Goal: Transaction & Acquisition: Download file/media

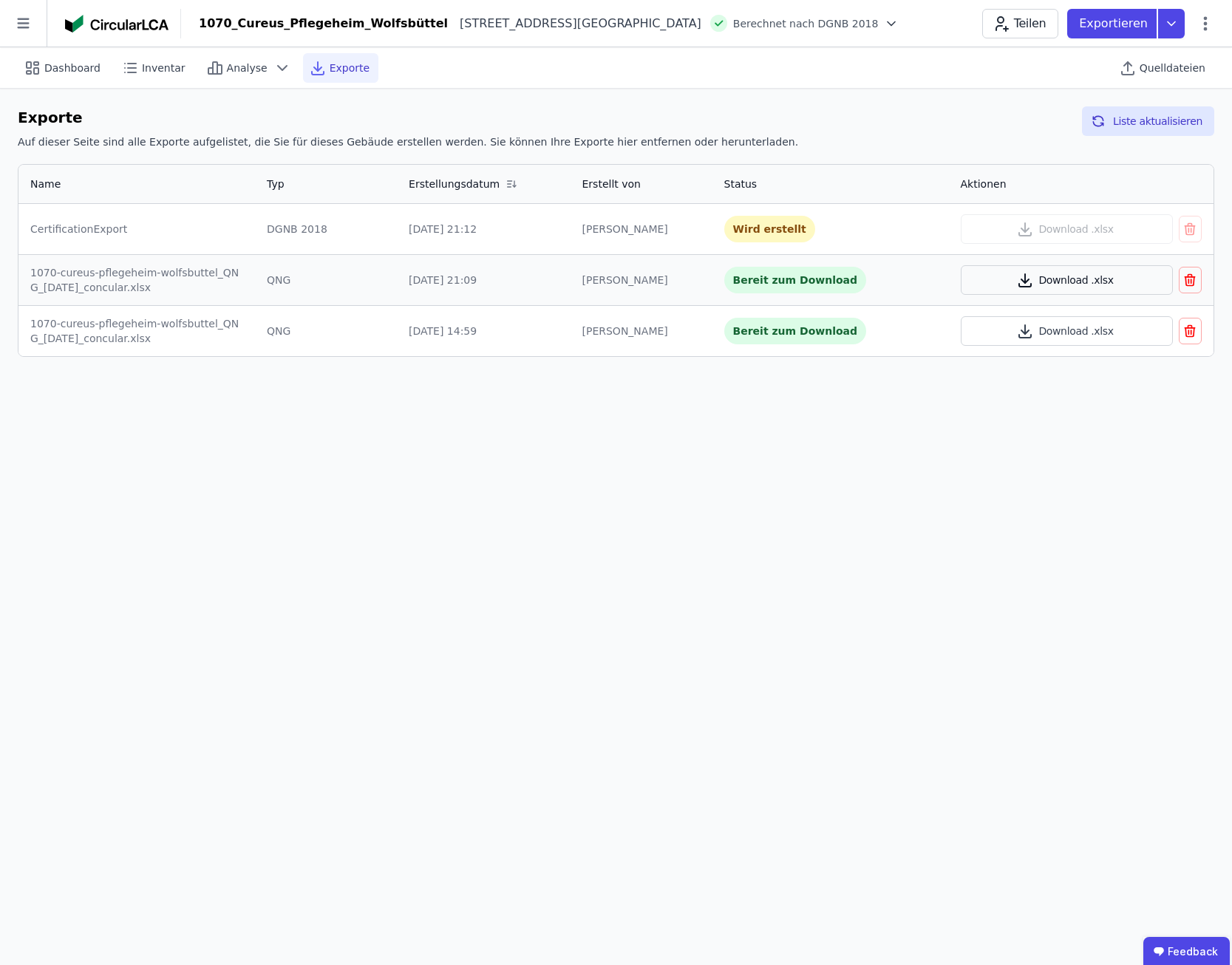
click at [1067, 280] on button "Download .xlsx" at bounding box center [1066, 280] width 212 height 30
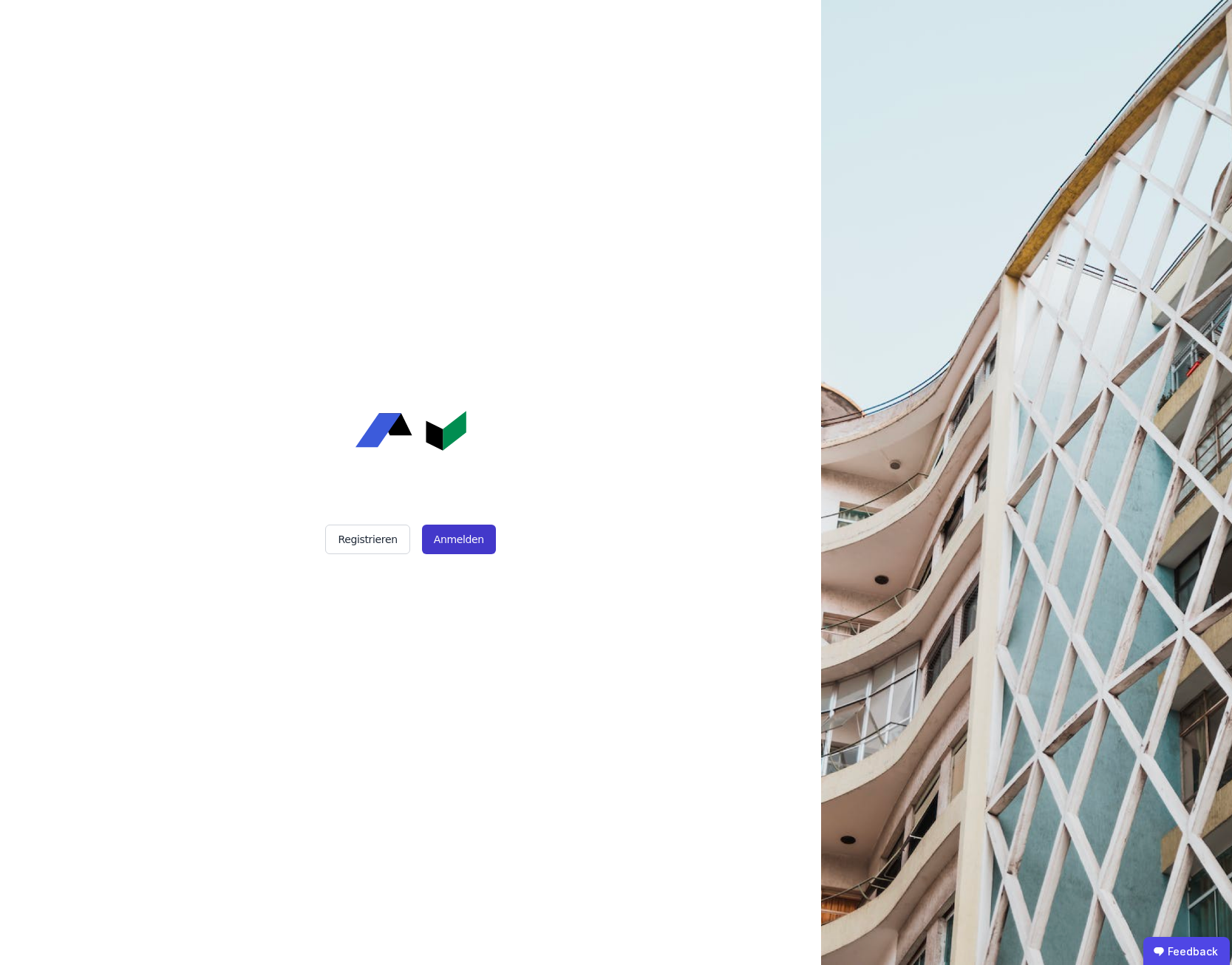
click at [452, 537] on button "Anmelden" at bounding box center [459, 539] width 74 height 30
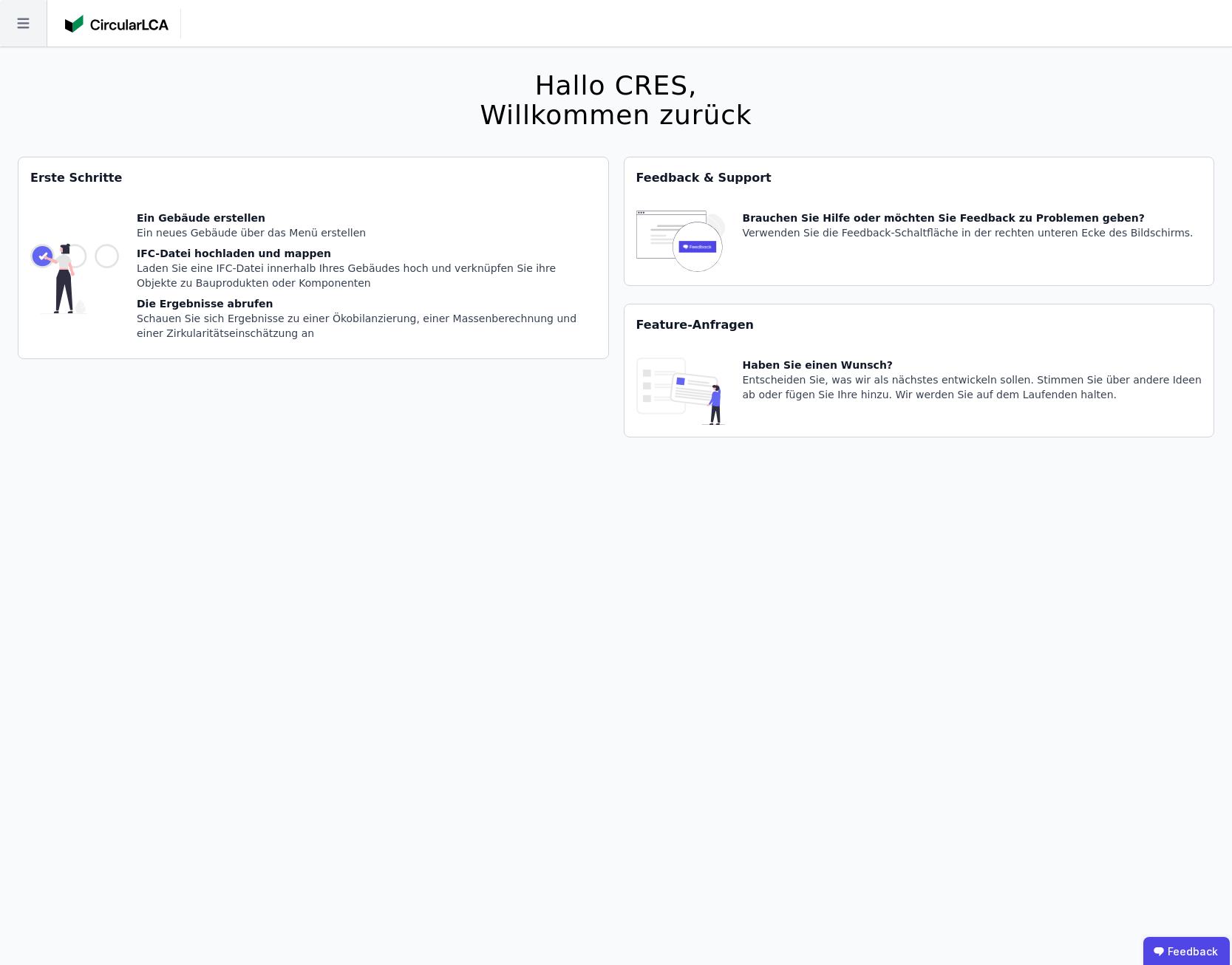
click at [23, 23] on icon at bounding box center [23, 23] width 47 height 47
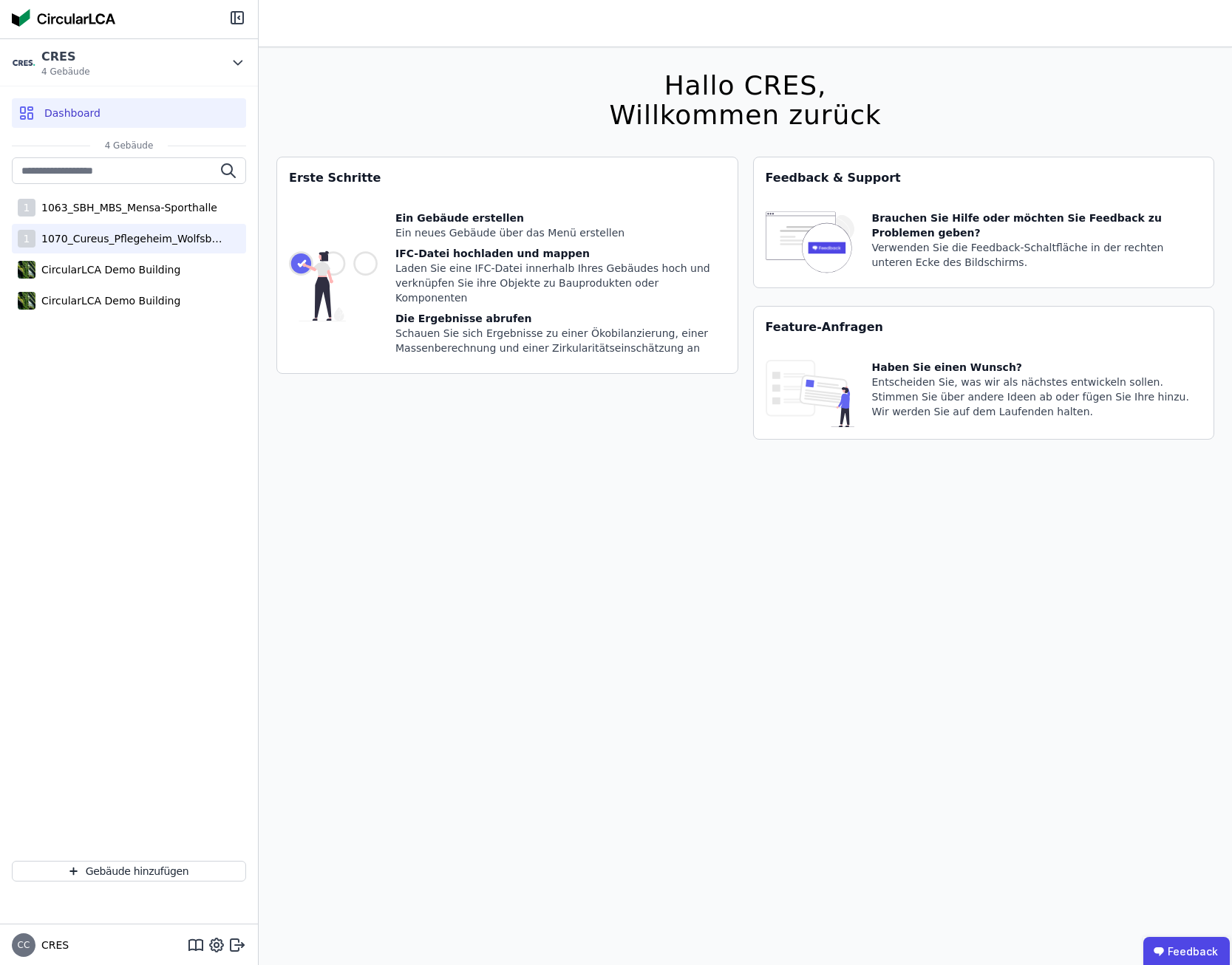
click at [126, 235] on div "1070_Cureus_Pflegeheim_Wolfsbüttel" at bounding box center [131, 239] width 192 height 15
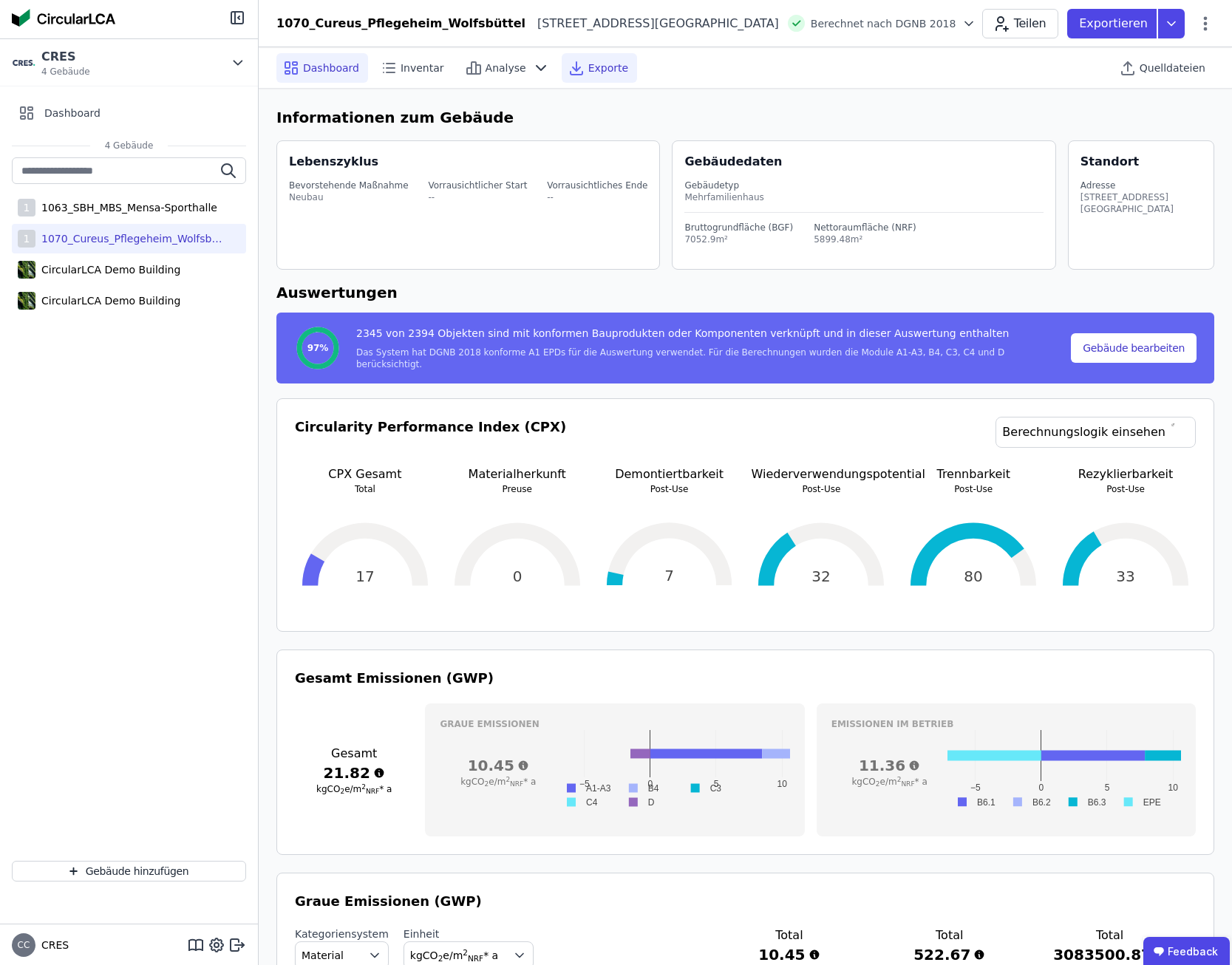
click at [588, 73] on span "Exporte" at bounding box center [608, 68] width 40 height 15
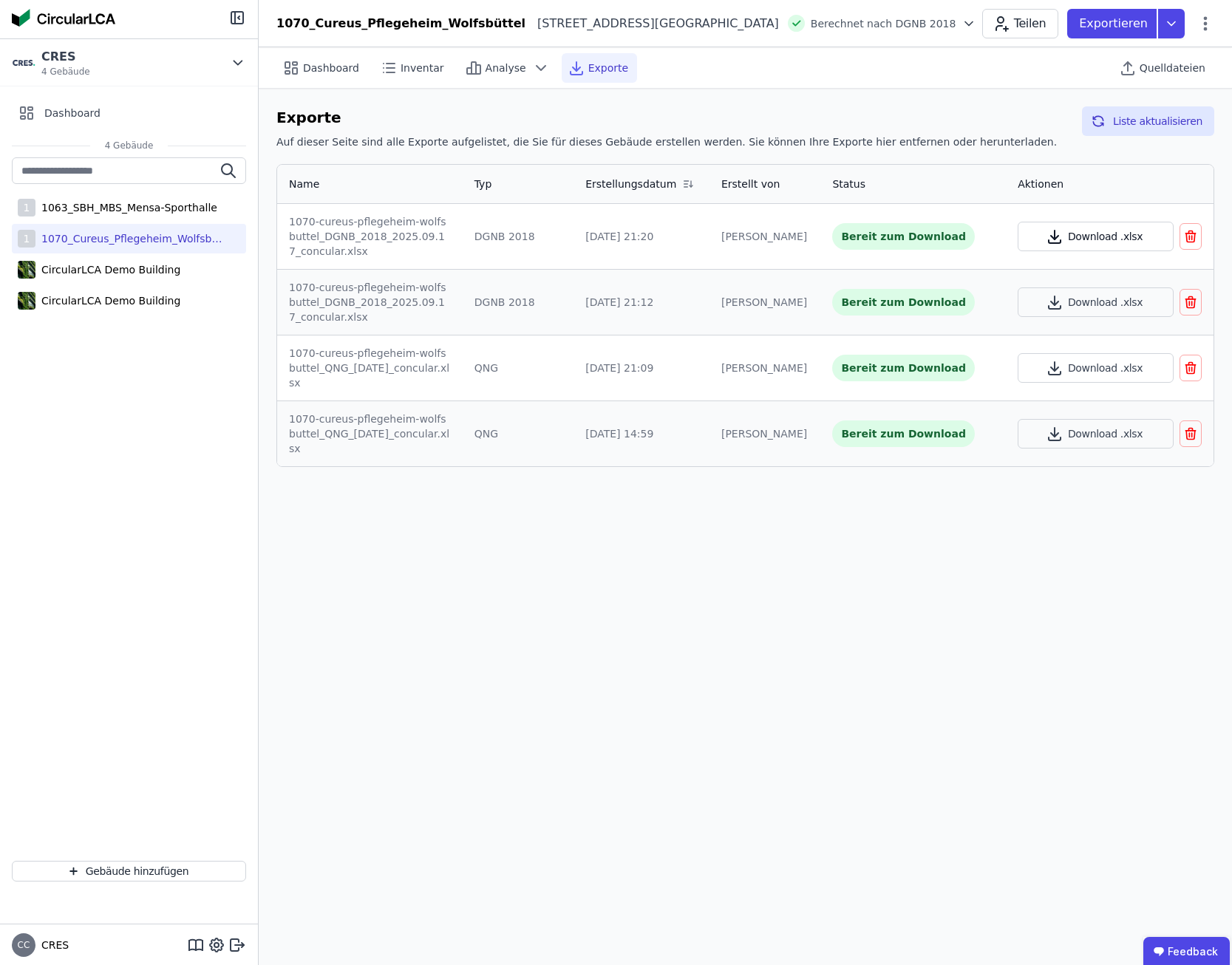
click at [1052, 241] on icon "button" at bounding box center [1055, 242] width 12 height 3
click at [846, 542] on div "Dashboard Inventar Analyse Exporte Quelldateien Exporte Auf dieser Seite sind a…" at bounding box center [745, 506] width 974 height 918
